Goal: Navigation & Orientation: Locate item on page

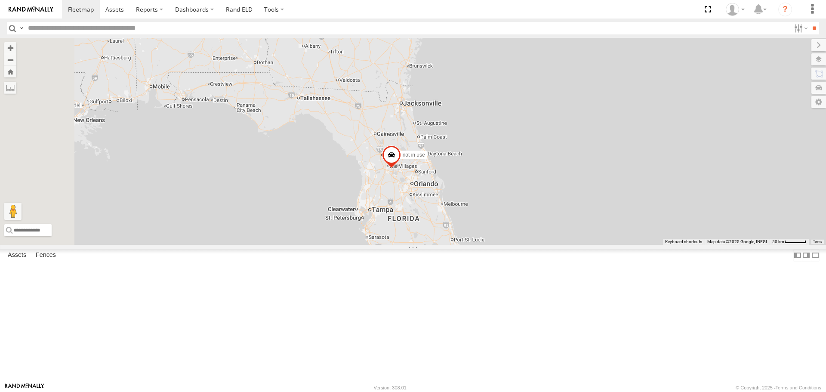
drag, startPoint x: 512, startPoint y: 290, endPoint x: 579, endPoint y: 92, distance: 208.8
click at [579, 92] on div "not in use 143 155 4" at bounding box center [413, 141] width 826 height 207
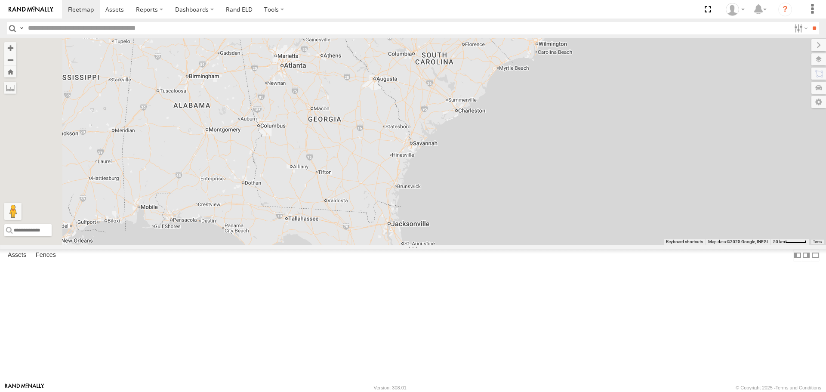
drag, startPoint x: 569, startPoint y: 132, endPoint x: 553, endPoint y: 286, distance: 154.8
click at [553, 244] on div "not in use 143 155 4" at bounding box center [413, 141] width 826 height 207
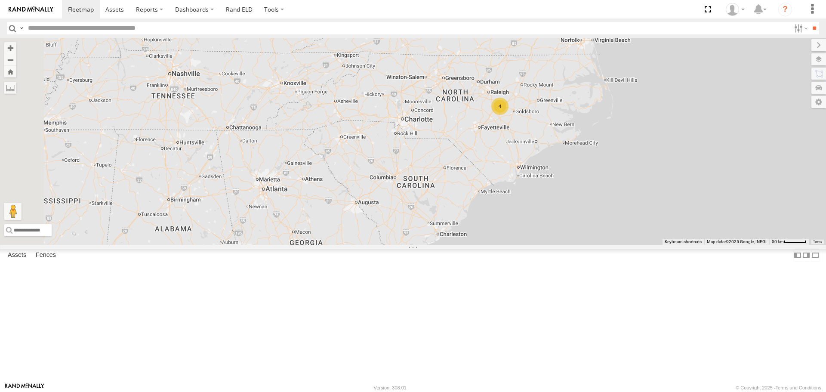
drag, startPoint x: 601, startPoint y: 210, endPoint x: 596, endPoint y: 211, distance: 4.8
click at [600, 210] on div "not in use 143 155 4" at bounding box center [413, 141] width 826 height 207
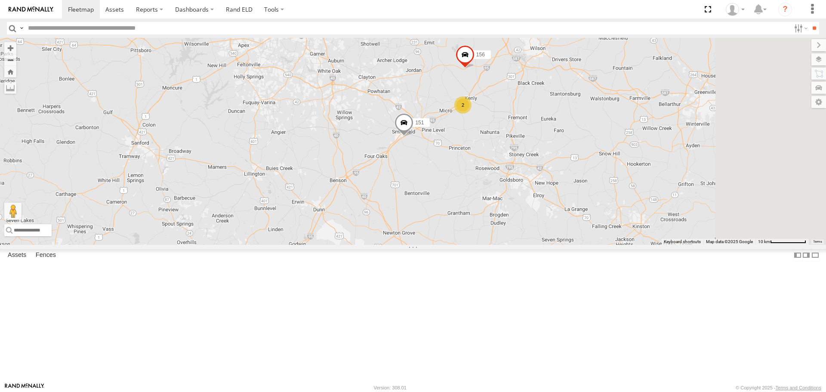
drag, startPoint x: 540, startPoint y: 210, endPoint x: 507, endPoint y: 217, distance: 33.8
click at [507, 217] on div "not in use 143 155 151 156 2" at bounding box center [413, 141] width 826 height 207
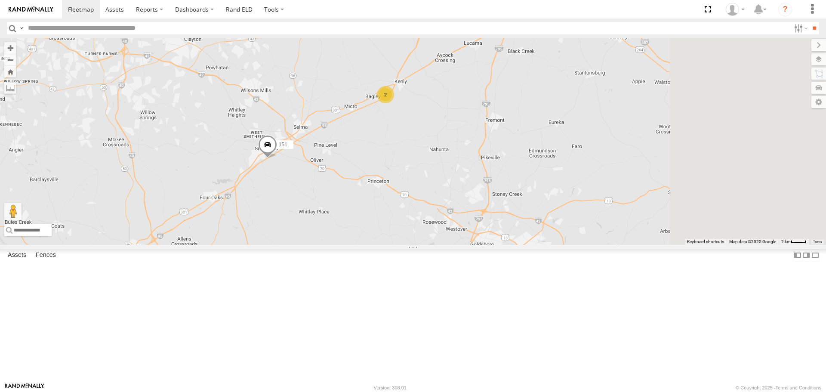
drag, startPoint x: 660, startPoint y: 193, endPoint x: 443, endPoint y: 218, distance: 218.7
click at [444, 218] on div "not in use 143 155 151 156 2" at bounding box center [413, 141] width 826 height 207
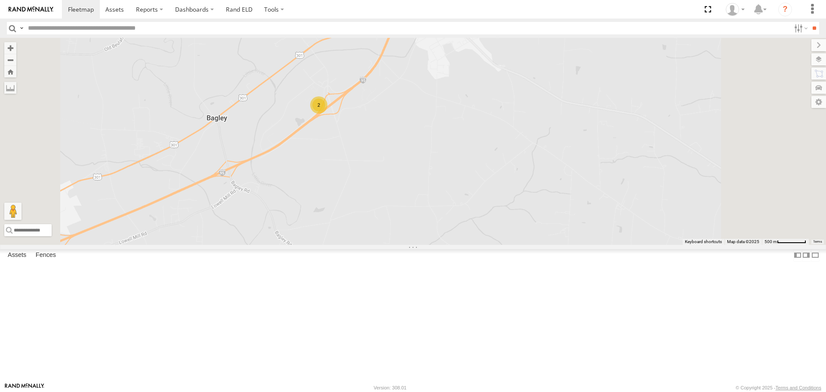
click at [327, 114] on div "2" at bounding box center [318, 104] width 17 height 17
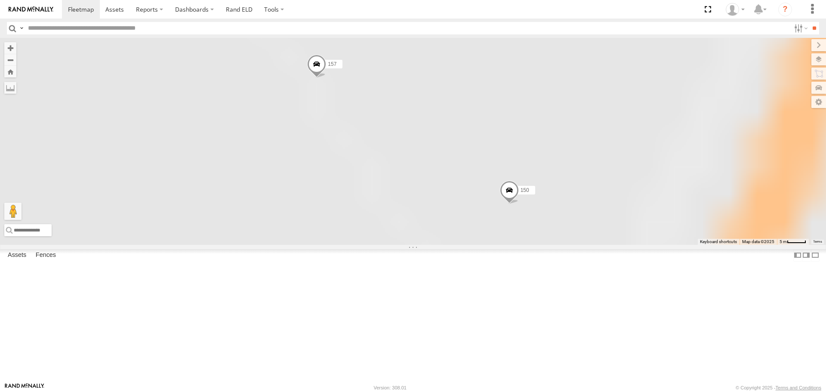
click at [431, 173] on div "not in use 143 155 151 156 150 157" at bounding box center [413, 141] width 826 height 207
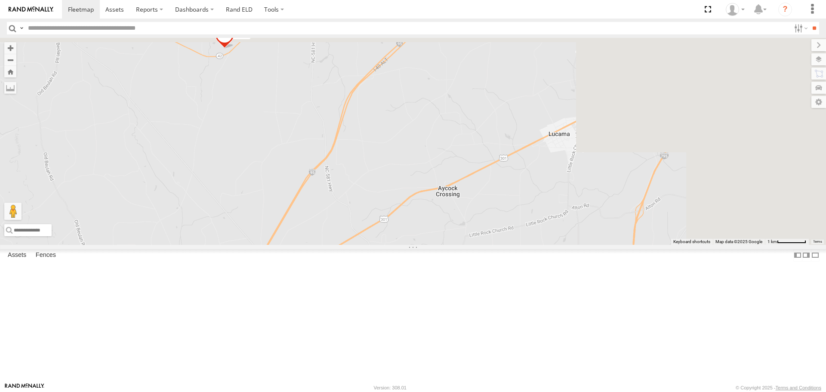
drag, startPoint x: 577, startPoint y: 92, endPoint x: 476, endPoint y: 334, distance: 262.6
click at [476, 244] on div "not in use 143 155 151 156 2" at bounding box center [413, 141] width 826 height 207
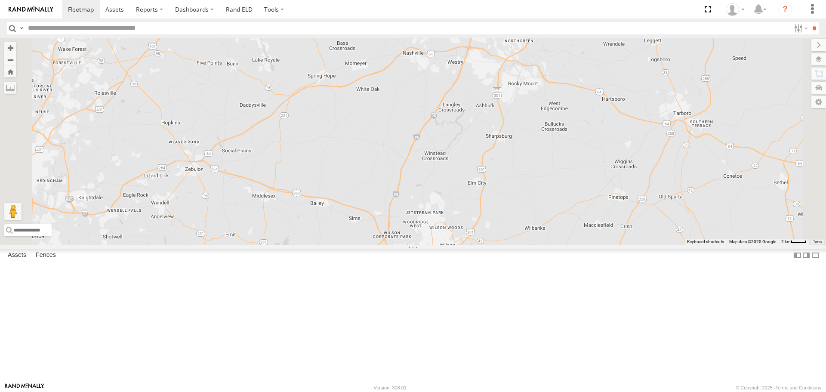
drag, startPoint x: 612, startPoint y: 120, endPoint x: 570, endPoint y: 261, distance: 146.6
click at [570, 244] on div "not in use 143 155 151 156 2" at bounding box center [413, 141] width 826 height 207
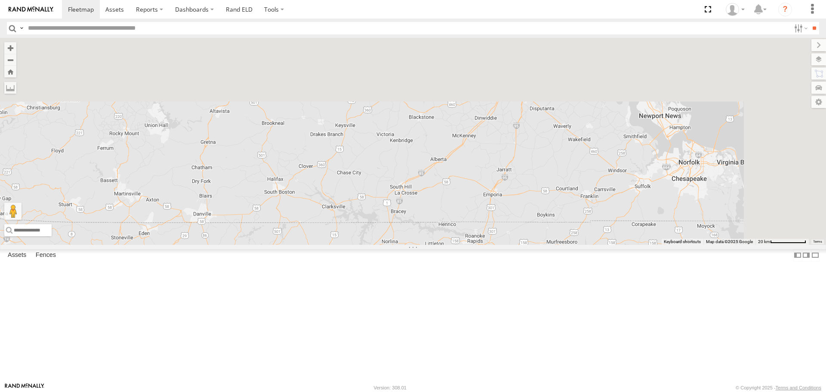
drag, startPoint x: 670, startPoint y: 136, endPoint x: 592, endPoint y: 379, distance: 254.3
click at [592, 244] on div "not in use 143 155 151 156 2" at bounding box center [413, 141] width 826 height 207
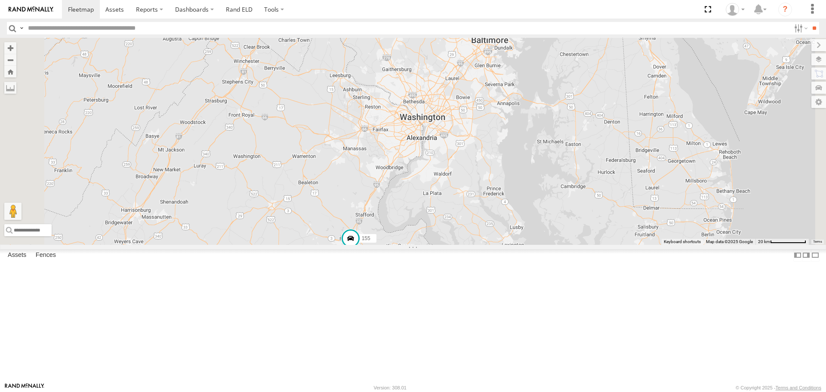
drag, startPoint x: 600, startPoint y: 305, endPoint x: 641, endPoint y: 123, distance: 187.0
click at [641, 123] on div "not in use 143 155 151 156 2" at bounding box center [413, 141] width 826 height 207
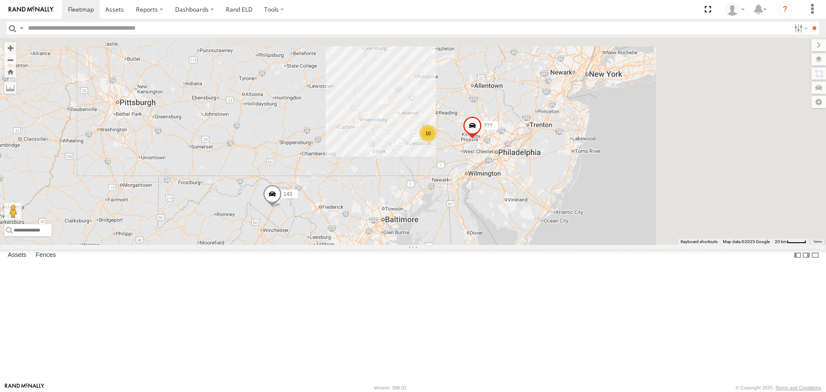
drag, startPoint x: 656, startPoint y: 108, endPoint x: 491, endPoint y: 306, distance: 257.9
click at [495, 244] on div "not in use 143 155 151 156 10 ???" at bounding box center [413, 141] width 826 height 207
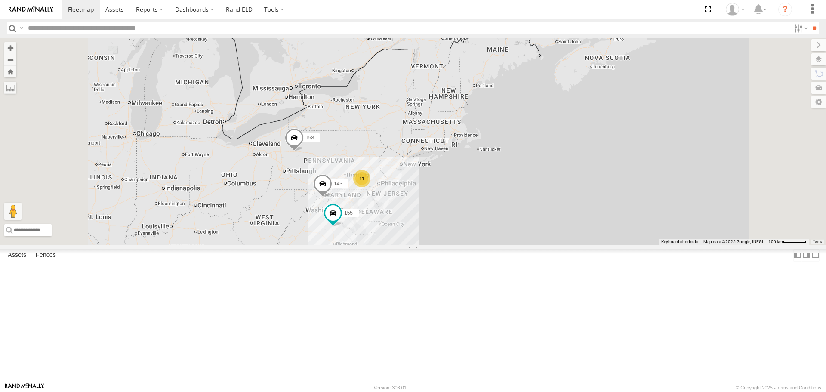
drag, startPoint x: 335, startPoint y: 235, endPoint x: 452, endPoint y: 244, distance: 116.9
click at [452, 244] on div "not in use 143 155 158 4 11" at bounding box center [413, 141] width 826 height 207
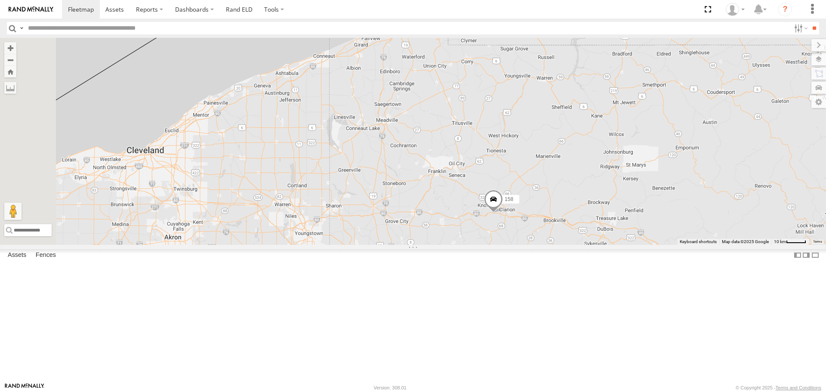
click at [503, 213] on span at bounding box center [493, 201] width 19 height 23
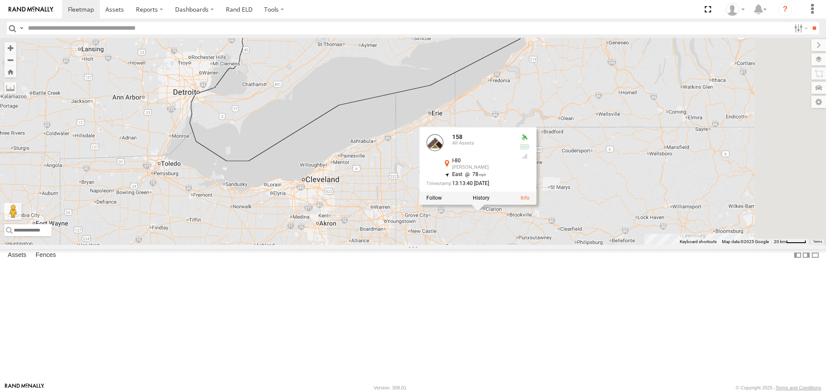
drag, startPoint x: 656, startPoint y: 305, endPoint x: 474, endPoint y: 258, distance: 187.9
click at [492, 244] on div "not in use 143 155 158 158 All Assets I-80 [PERSON_NAME] 41.19741 , -79.46885 E…" at bounding box center [413, 141] width 826 height 207
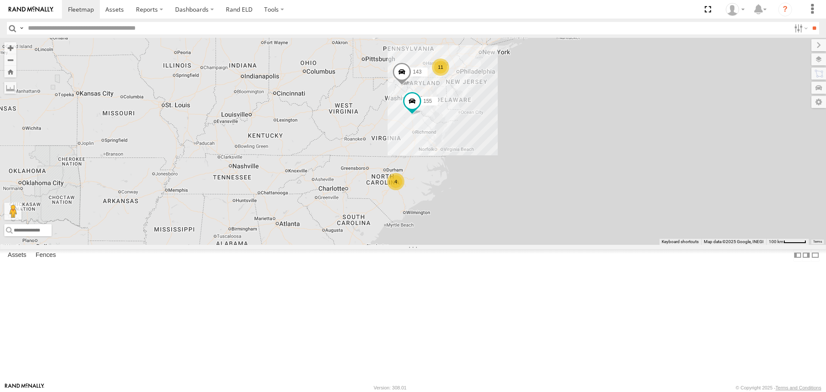
drag, startPoint x: 555, startPoint y: 307, endPoint x: 481, endPoint y: 231, distance: 105.9
click at [481, 231] on div "not in use 143 155 158 158 All Assets I-80 [PERSON_NAME] 41.19637 , -79.46025 E…" at bounding box center [413, 141] width 826 height 207
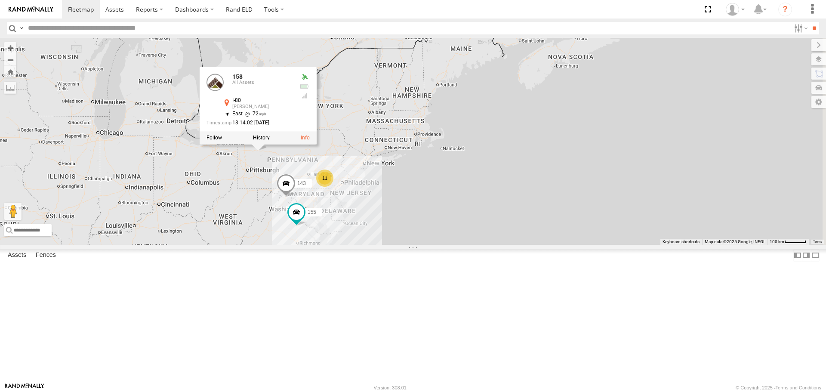
drag, startPoint x: 442, startPoint y: 186, endPoint x: 355, endPoint y: 354, distance: 189.3
click at [355, 244] on div "not in use 143 155 158 158 All Assets I-80 [PERSON_NAME] 41.19637 , -79.46025 E…" at bounding box center [413, 141] width 826 height 207
